Goal: Navigation & Orientation: Find specific page/section

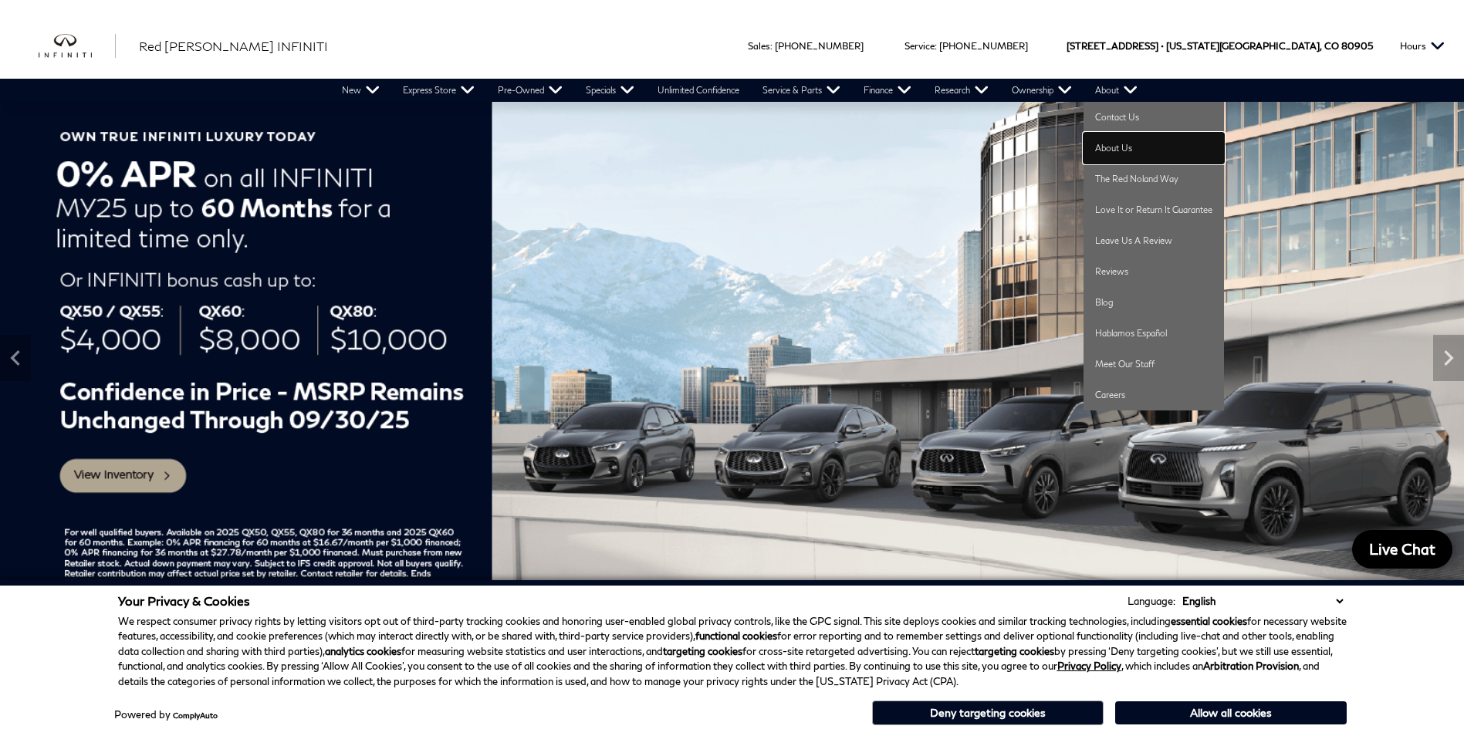
drag, startPoint x: 1132, startPoint y: 144, endPoint x: 861, endPoint y: 298, distance: 311.3
click at [1132, 144] on link "About Us" at bounding box center [1153, 148] width 140 height 31
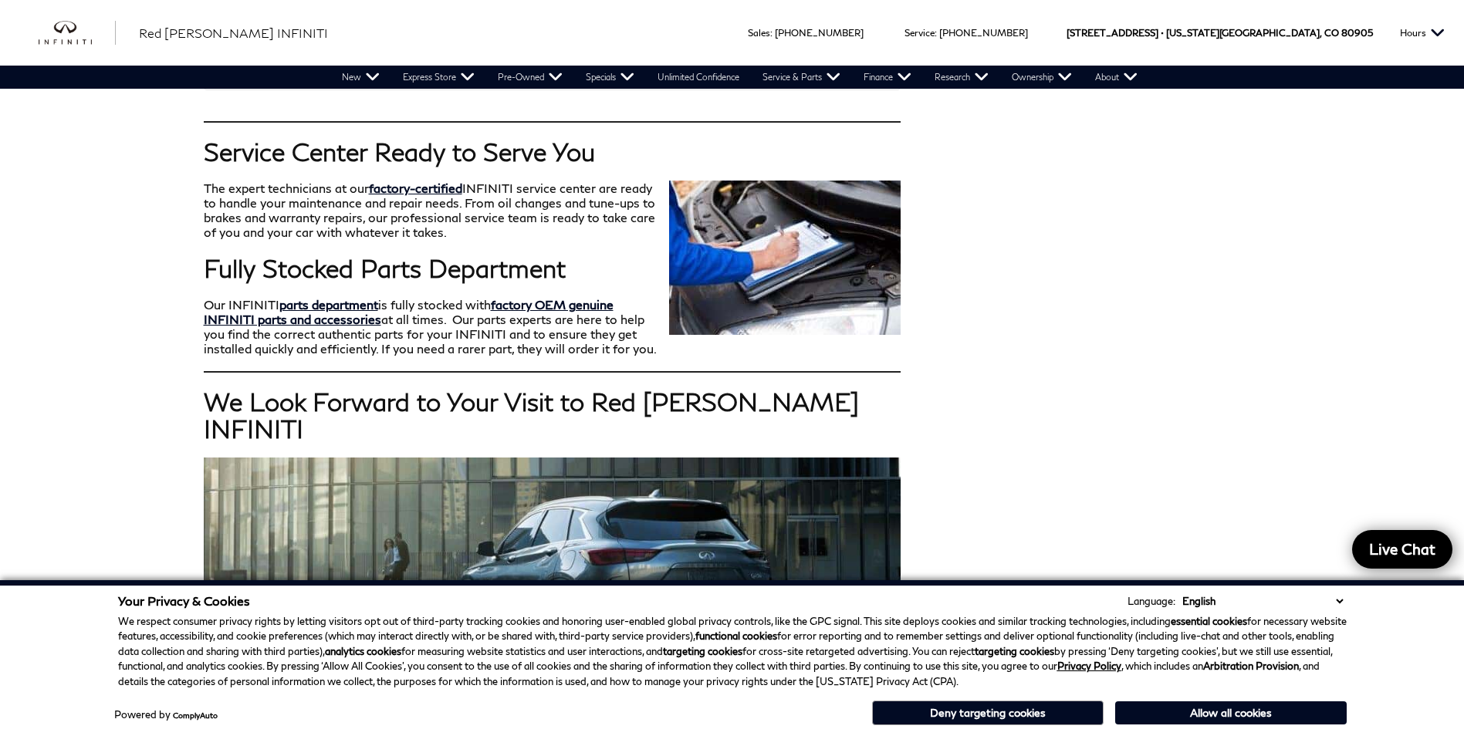
scroll to position [1157, 0]
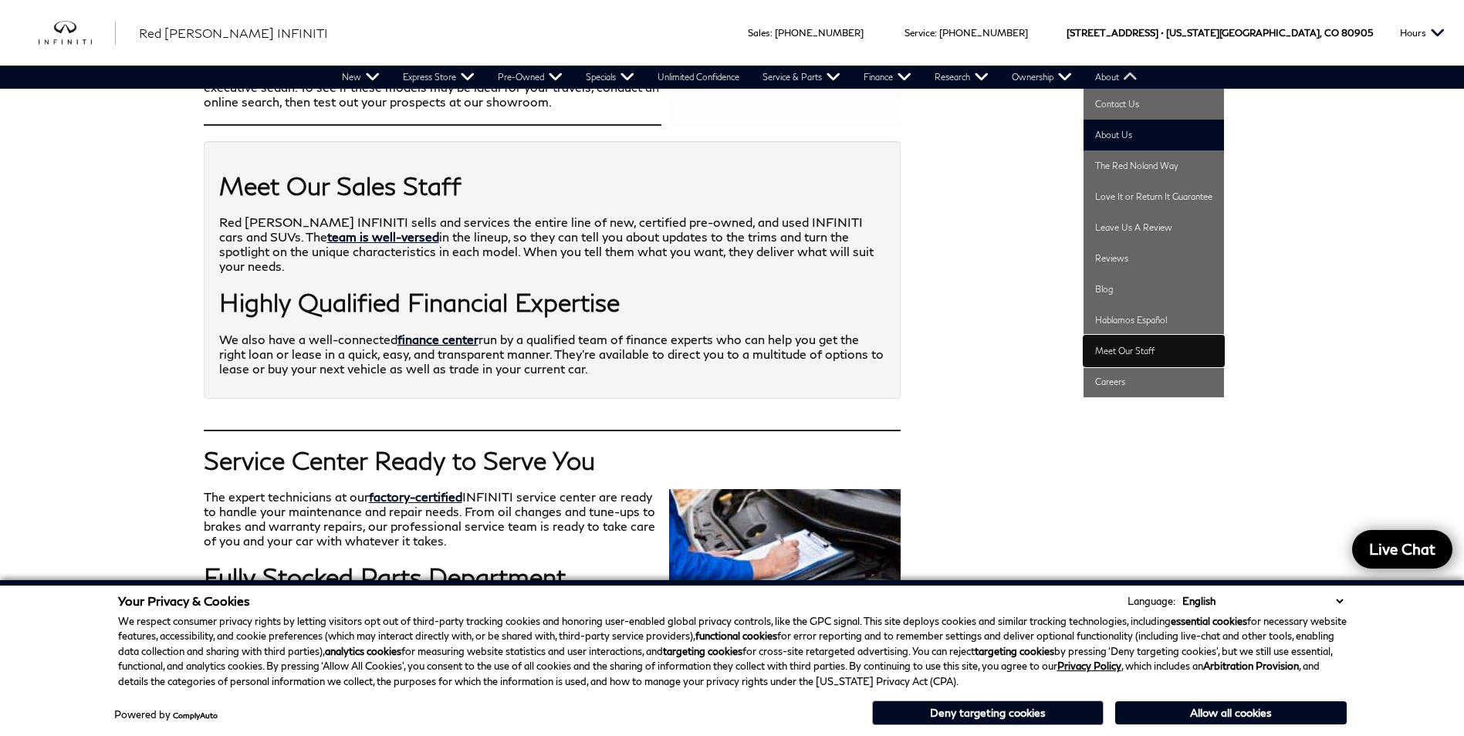
click at [1124, 350] on link "Meet Our Staff" at bounding box center [1153, 351] width 140 height 31
